Goal: Information Seeking & Learning: Learn about a topic

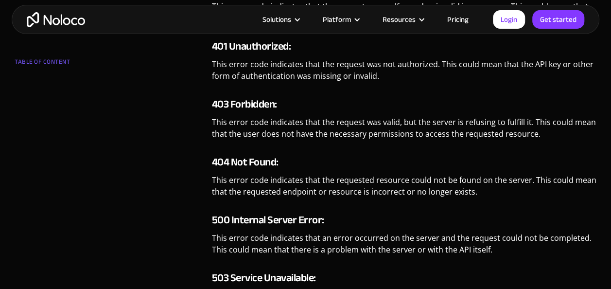
scroll to position [1069, 0]
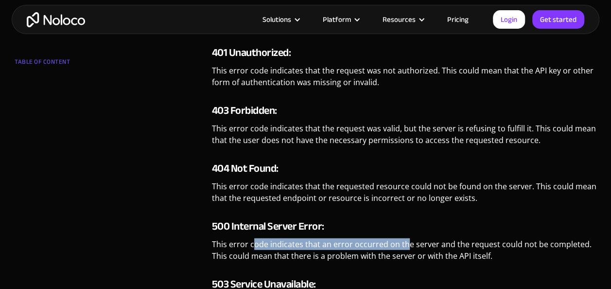
drag, startPoint x: 255, startPoint y: 244, endPoint x: 406, endPoint y: 246, distance: 150.6
click at [406, 246] on p "This error code indicates that an error occurred on the server and the request …" at bounding box center [404, 253] width 384 height 31
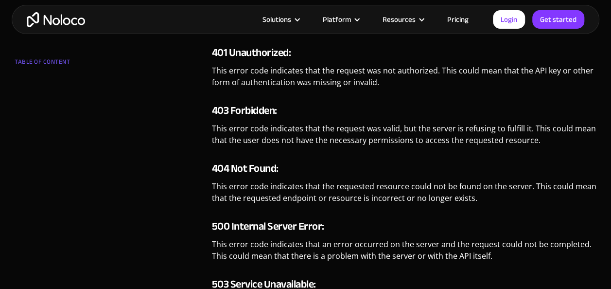
drag, startPoint x: 406, startPoint y: 246, endPoint x: 431, endPoint y: 247, distance: 25.3
click at [431, 247] on p "This error code indicates that an error occurred on the server and the request …" at bounding box center [404, 253] width 384 height 31
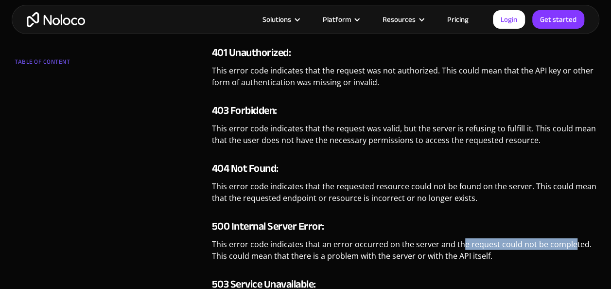
drag, startPoint x: 460, startPoint y: 242, endPoint x: 568, endPoint y: 244, distance: 108.9
click at [568, 244] on p "This error code indicates that an error occurred on the server and the request …" at bounding box center [404, 253] width 384 height 31
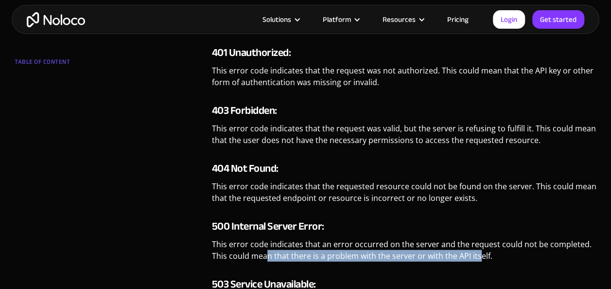
drag, startPoint x: 278, startPoint y: 257, endPoint x: 478, endPoint y: 257, distance: 199.7
click at [478, 257] on p "This error code indicates that an error occurred on the server and the request …" at bounding box center [404, 253] width 384 height 31
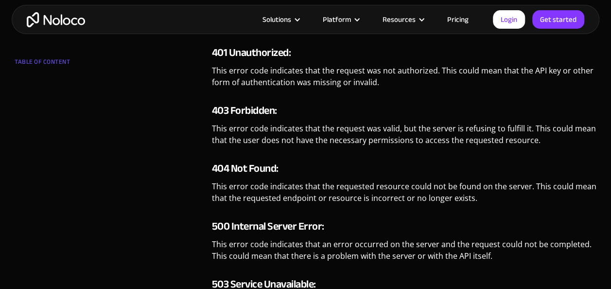
click at [332, 191] on p "This error code indicates that the requested resource could not be found on the…" at bounding box center [404, 195] width 384 height 31
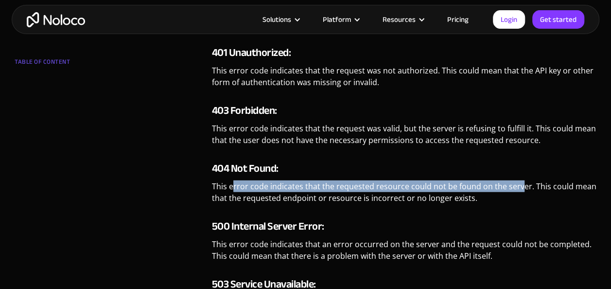
drag, startPoint x: 231, startPoint y: 186, endPoint x: 518, endPoint y: 188, distance: 286.7
click at [518, 188] on p "This error code indicates that the requested resource could not be found on the…" at bounding box center [404, 195] width 384 height 31
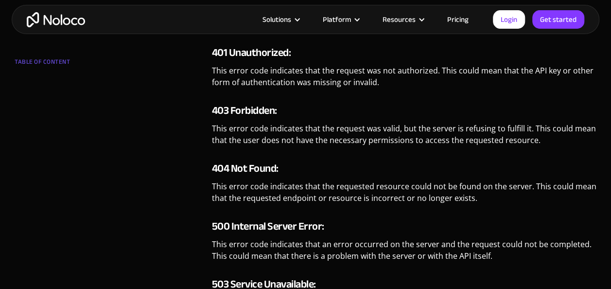
drag, startPoint x: 518, startPoint y: 188, endPoint x: 546, endPoint y: 185, distance: 28.3
click at [546, 185] on p "This error code indicates that the requested resource could not be found on the…" at bounding box center [404, 195] width 384 height 31
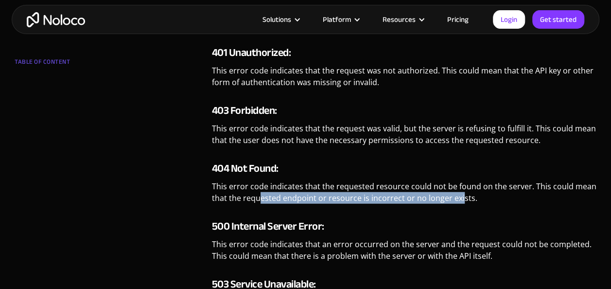
drag, startPoint x: 261, startPoint y: 196, endPoint x: 458, endPoint y: 198, distance: 196.8
click at [458, 198] on p "This error code indicates that the requested resource could not be found on the…" at bounding box center [404, 195] width 384 height 31
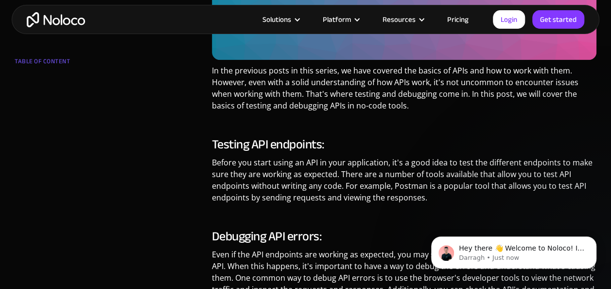
scroll to position [389, 0]
